Goal: Navigation & Orientation: Find specific page/section

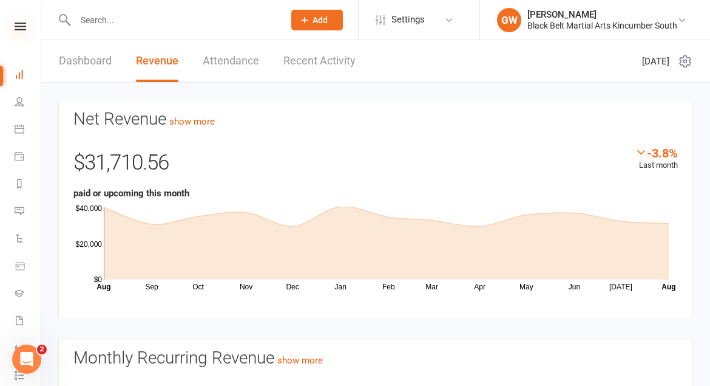
click at [15, 27] on icon at bounding box center [21, 26] width 12 height 8
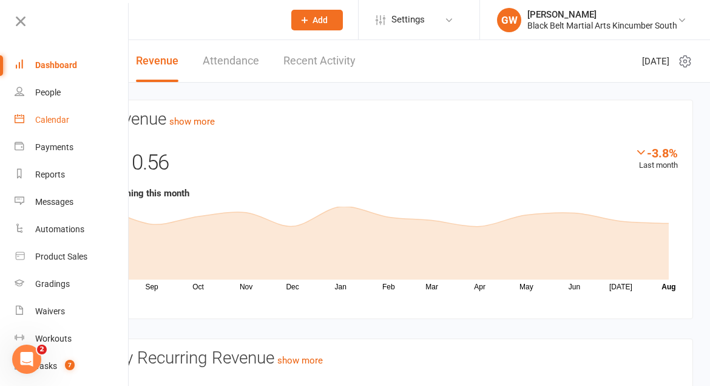
click at [62, 120] on div "Calendar" at bounding box center [52, 120] width 34 height 10
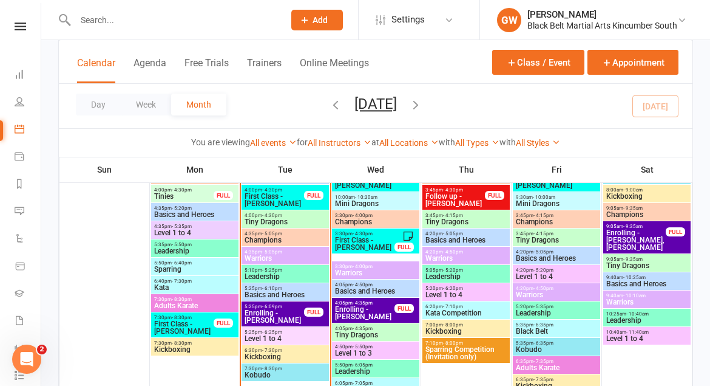
scroll to position [750, 0]
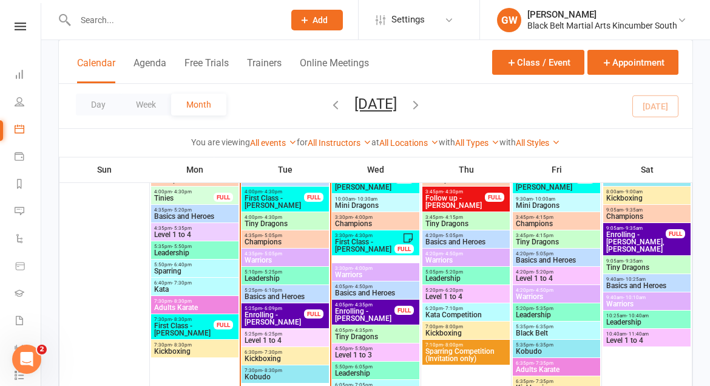
click at [288, 239] on span "Champions" at bounding box center [285, 241] width 83 height 7
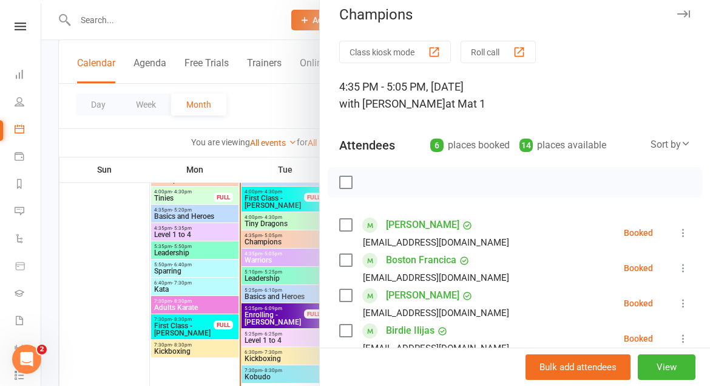
scroll to position [0, 0]
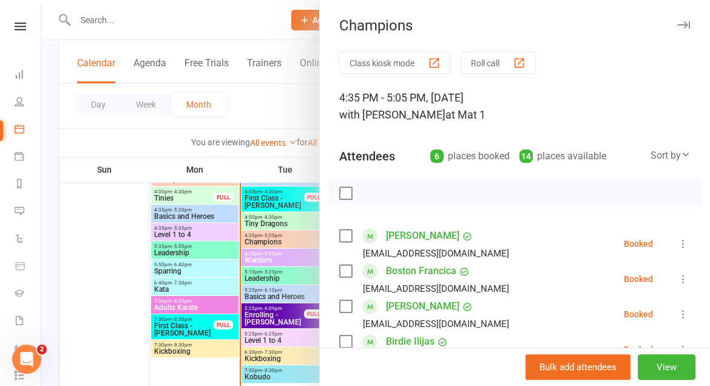
click at [678, 21] on icon "button" at bounding box center [684, 24] width 13 height 7
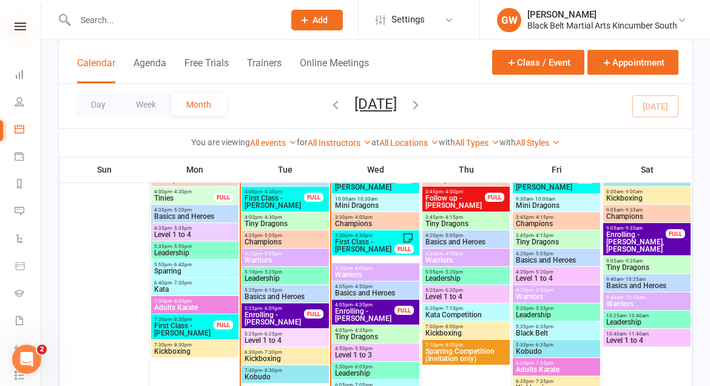
click at [21, 26] on icon at bounding box center [21, 26] width 12 height 8
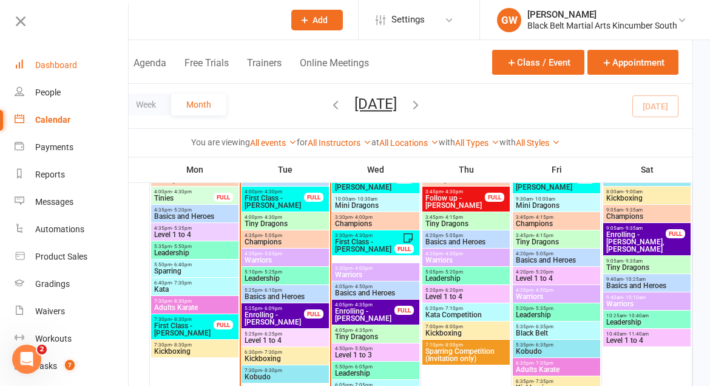
click at [51, 61] on div "Dashboard" at bounding box center [56, 65] width 42 height 10
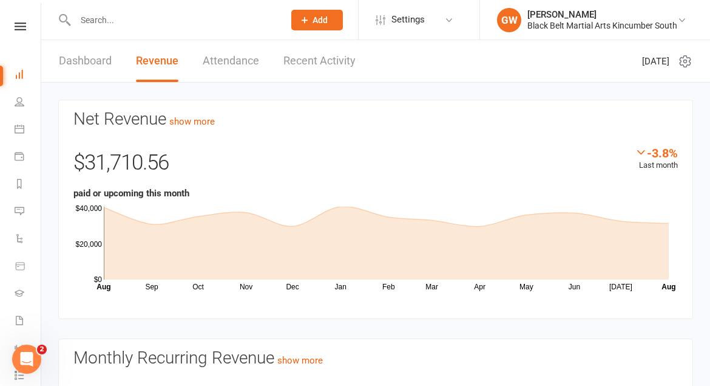
click at [325, 63] on link "Recent Activity" at bounding box center [320, 61] width 72 height 42
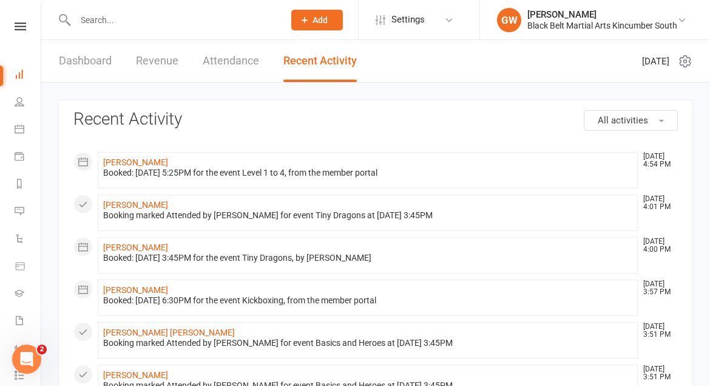
click at [250, 52] on link "Attendance" at bounding box center [231, 61] width 56 height 42
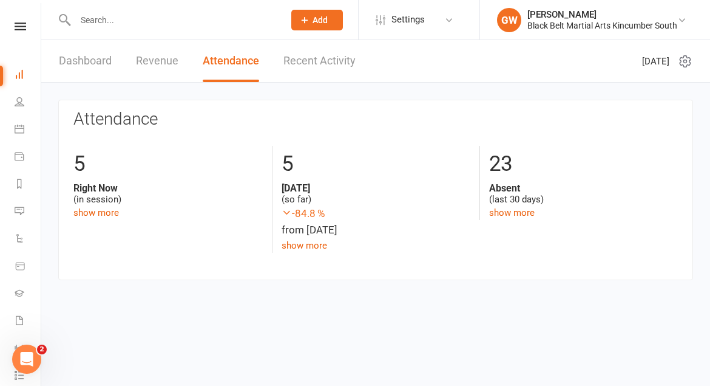
click at [310, 58] on link "Recent Activity" at bounding box center [320, 61] width 72 height 42
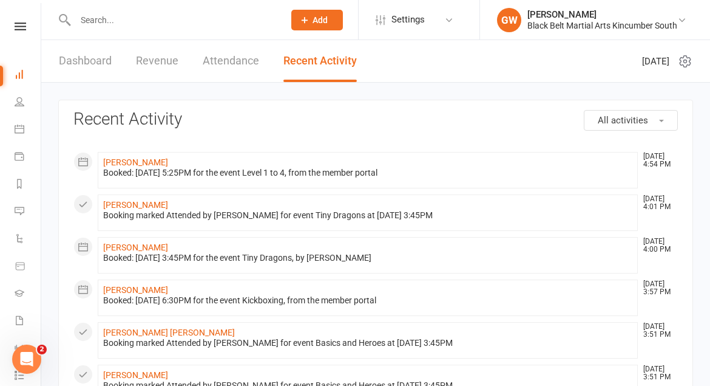
click at [19, 20] on nav "Clubworx Dashboard People Calendar Payments Reports Messages Automations Produc…" at bounding box center [20, 196] width 41 height 386
click at [16, 17] on nav "Clubworx Dashboard People Calendar Payments Reports Messages Automations Produc…" at bounding box center [20, 196] width 41 height 386
click at [21, 29] on icon at bounding box center [21, 26] width 12 height 8
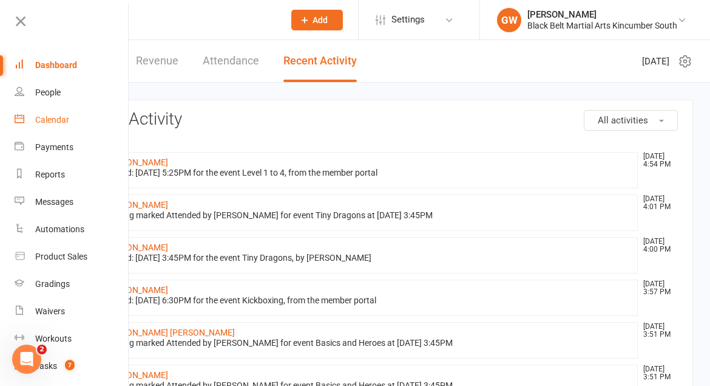
click at [63, 128] on link "Calendar" at bounding box center [72, 119] width 115 height 27
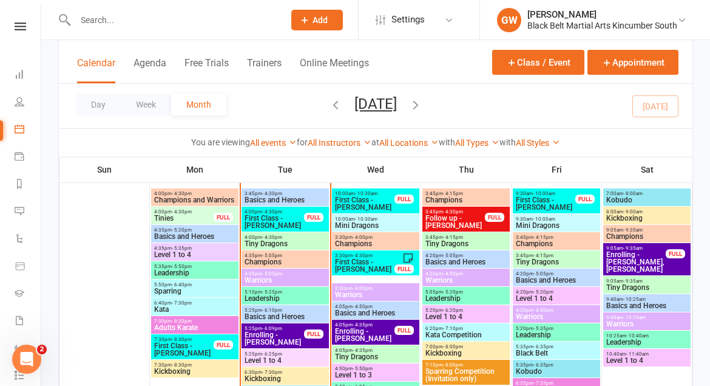
scroll to position [737, 0]
